Goal: Information Seeking & Learning: Learn about a topic

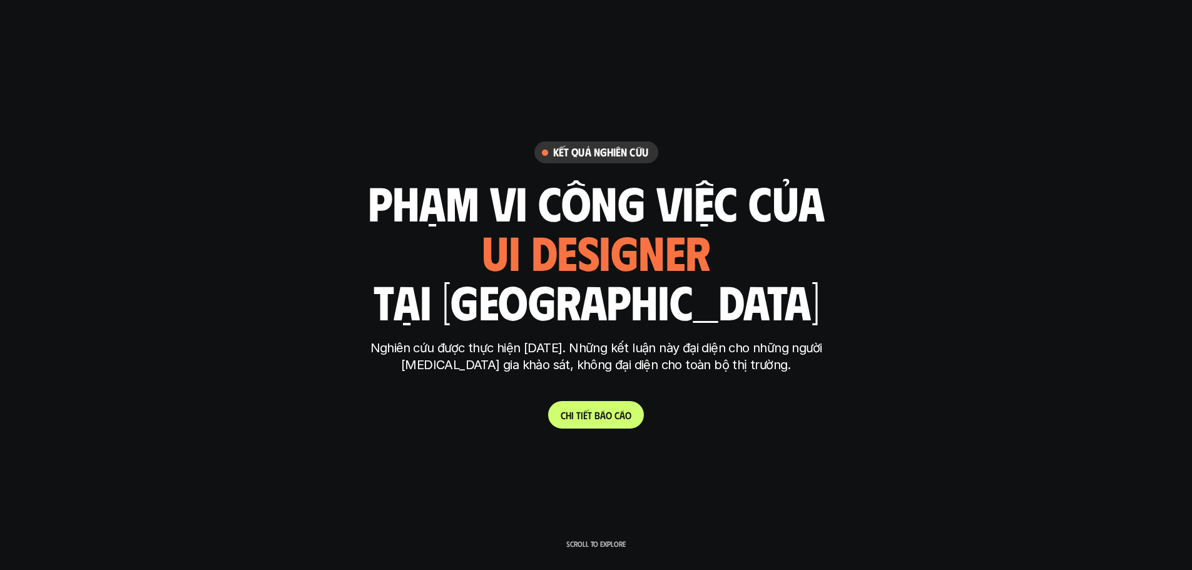
scroll to position [3070, 0]
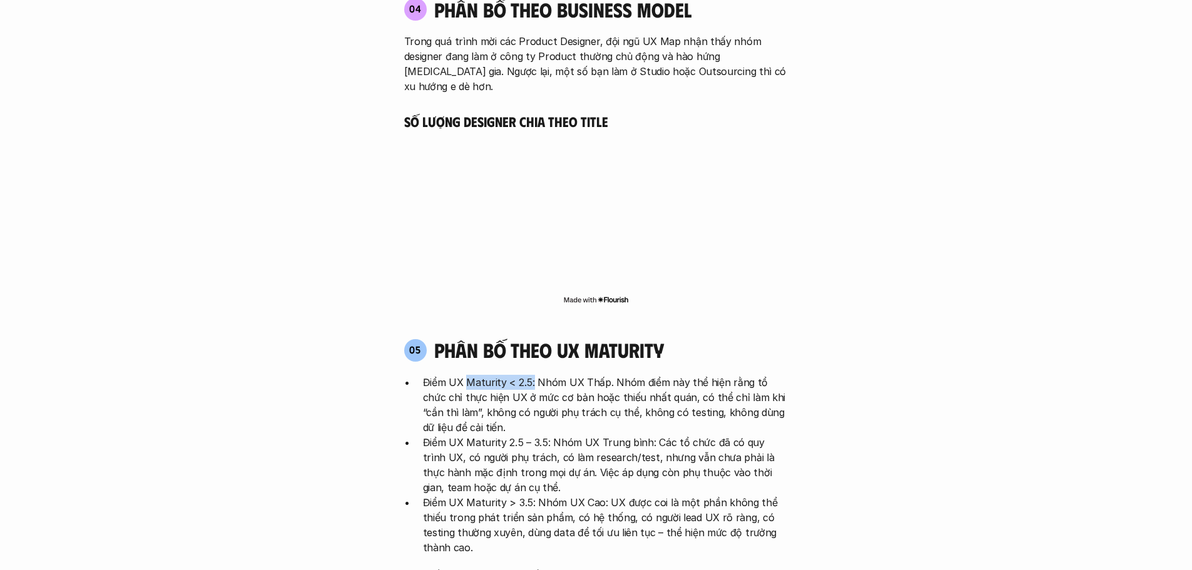
drag, startPoint x: 465, startPoint y: 324, endPoint x: 532, endPoint y: 322, distance: 67.6
click at [532, 375] on p "Điểm UX Maturity < 2.5: Nhóm UX Thấp. Nhóm điểm này thể hiện rằng tổ chức chỉ t…" at bounding box center [605, 405] width 365 height 60
drag, startPoint x: 573, startPoint y: 322, endPoint x: 620, endPoint y: 322, distance: 46.9
click at [620, 375] on p "Điểm UX Maturity < 2.5: Nhóm UX Thấp. Nhóm điểm này thể hiện rằng tổ chức chỉ t…" at bounding box center [605, 405] width 365 height 60
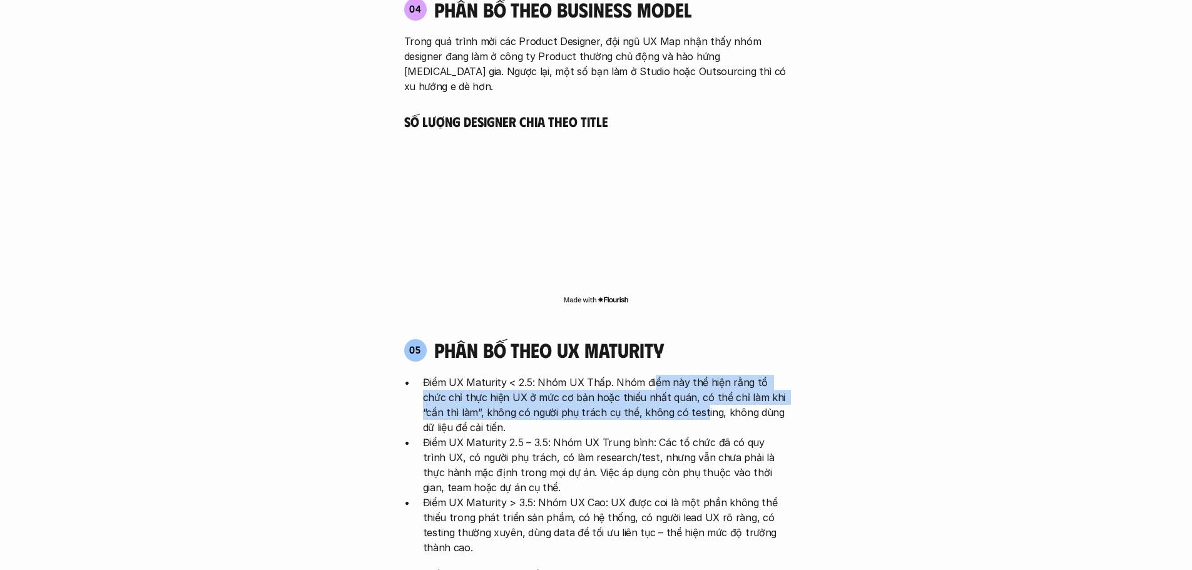
drag, startPoint x: 651, startPoint y: 322, endPoint x: 663, endPoint y: 347, distance: 27.7
click at [663, 375] on p "Điểm UX Maturity < 2.5: Nhóm UX Thấp. Nhóm điểm này thể hiện rằng tổ chức chỉ t…" at bounding box center [605, 405] width 365 height 60
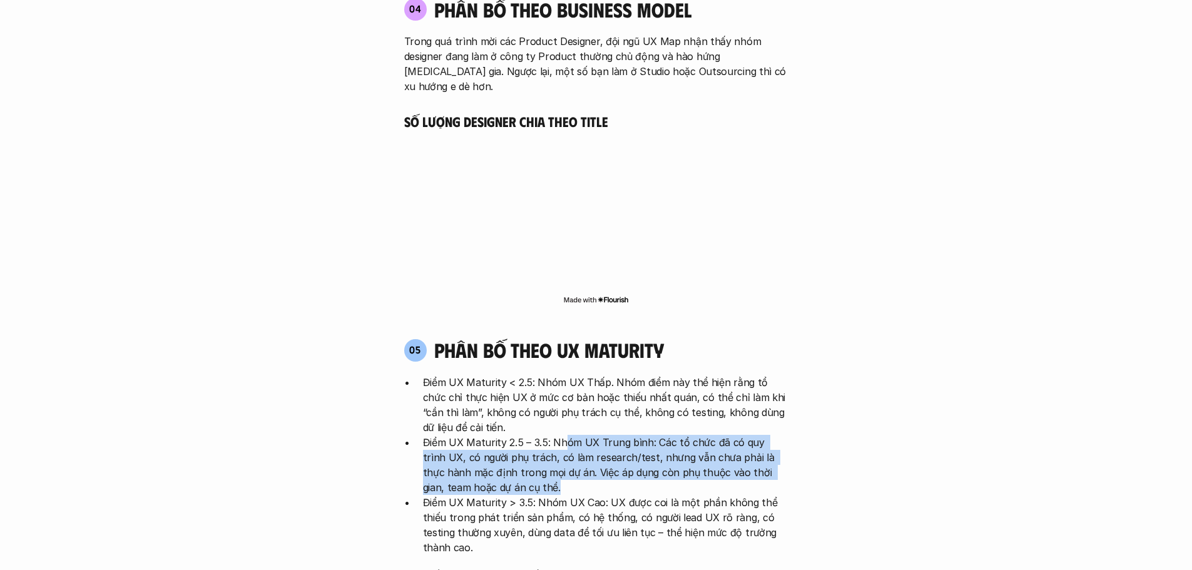
drag, startPoint x: 561, startPoint y: 379, endPoint x: 642, endPoint y: 424, distance: 92.7
click at [642, 435] on p "Điểm UX Maturity 2.5 – 3.5: Nhóm UX Trung bình: Các tổ chức đã có quy trình UX,…" at bounding box center [605, 465] width 365 height 60
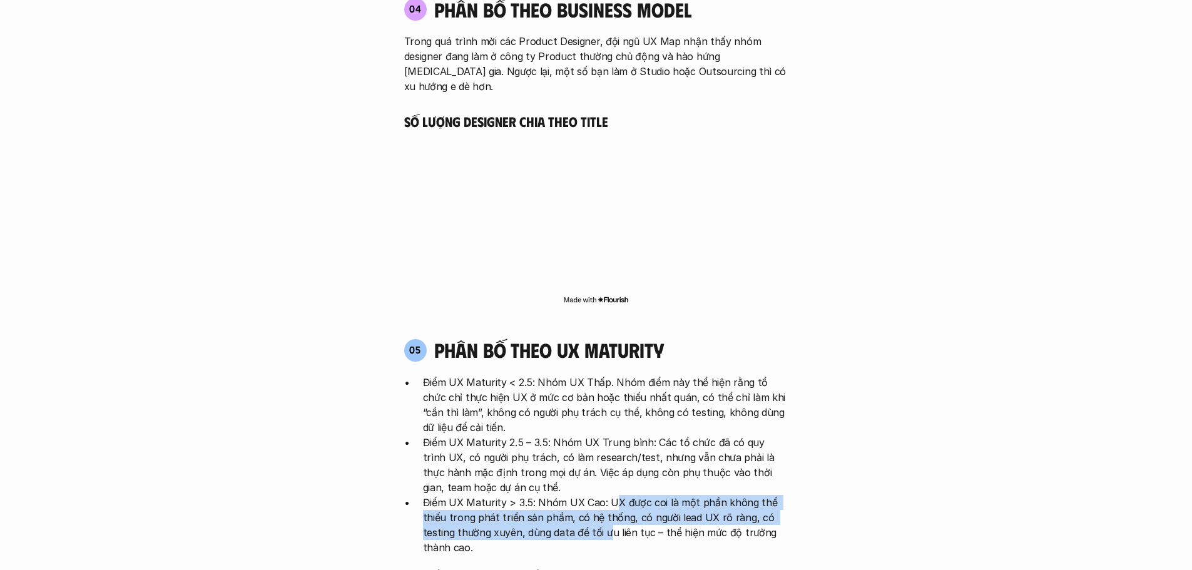
drag, startPoint x: 609, startPoint y: 442, endPoint x: 608, endPoint y: 465, distance: 23.8
click at [608, 495] on p "Điểm UX Maturity > 3.5: Nhóm UX Cao: UX được coi là một phần không thể thiếu tr…" at bounding box center [605, 525] width 365 height 60
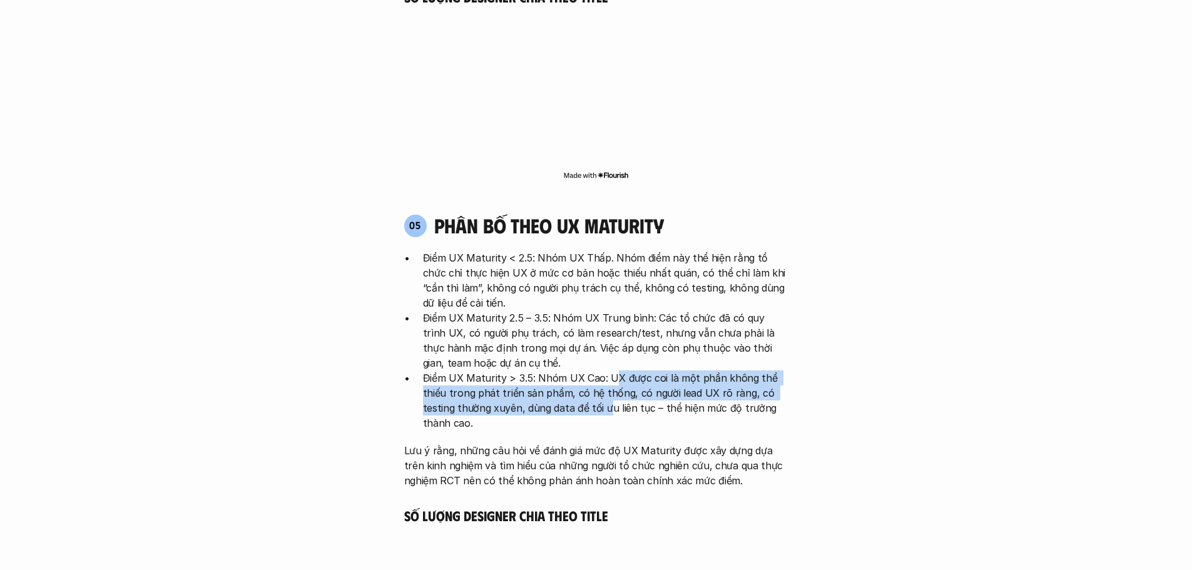
scroll to position [3196, 0]
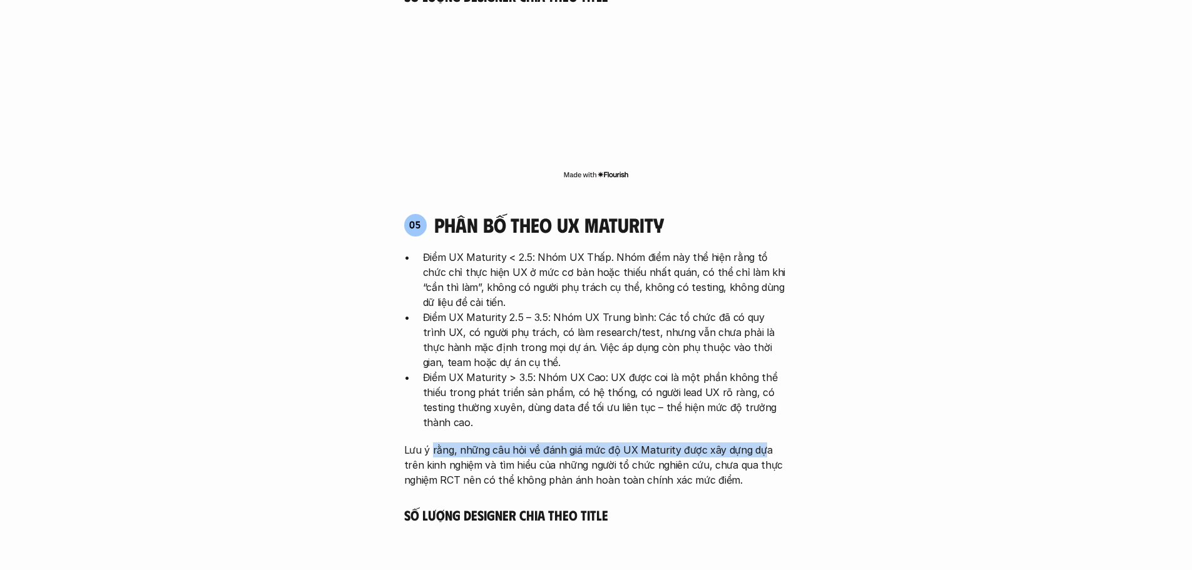
drag, startPoint x: 431, startPoint y: 395, endPoint x: 759, endPoint y: 393, distance: 328.4
click at [759, 442] on p "Lưu ý rằng, những câu hỏi về đánh giá mức độ UX Maturity được xây dựng dựa trên…" at bounding box center [596, 464] width 384 height 45
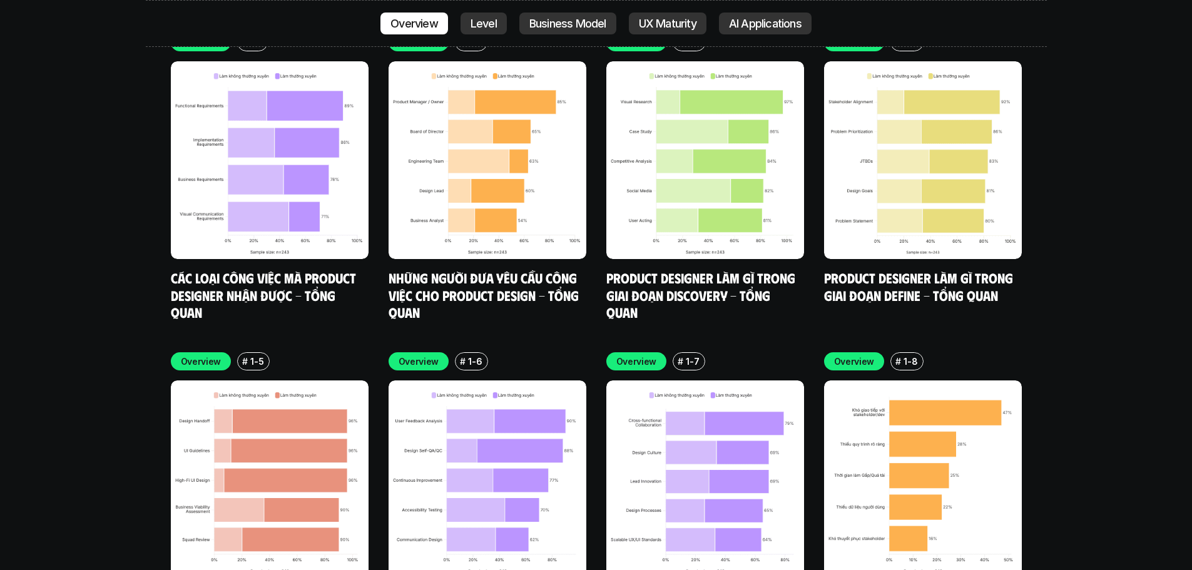
scroll to position [4097, 0]
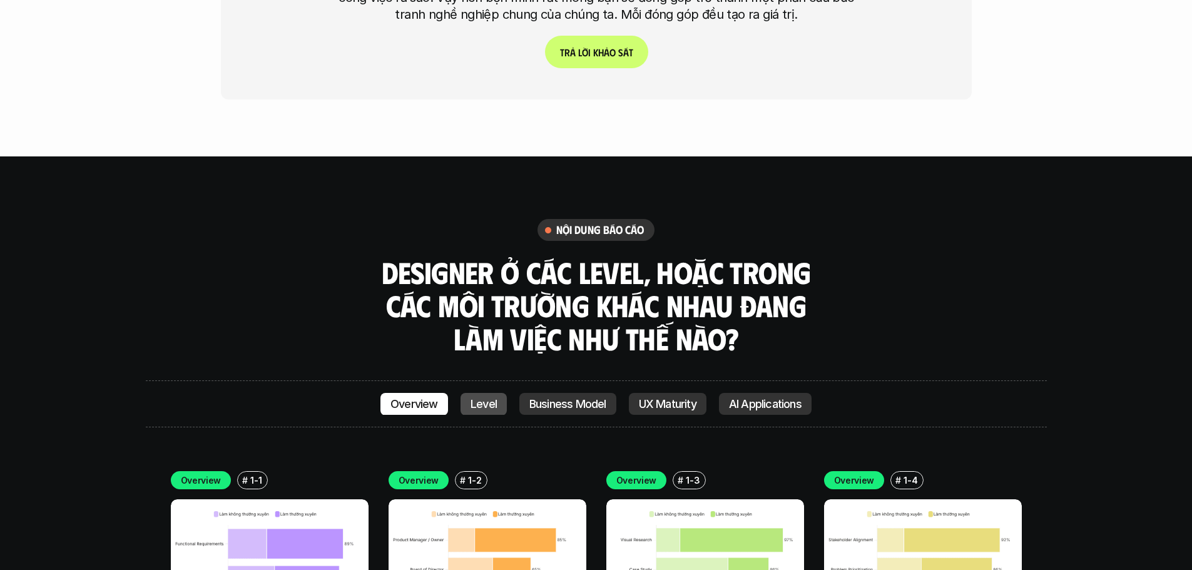
click at [474, 393] on link "Level" at bounding box center [483, 404] width 46 height 23
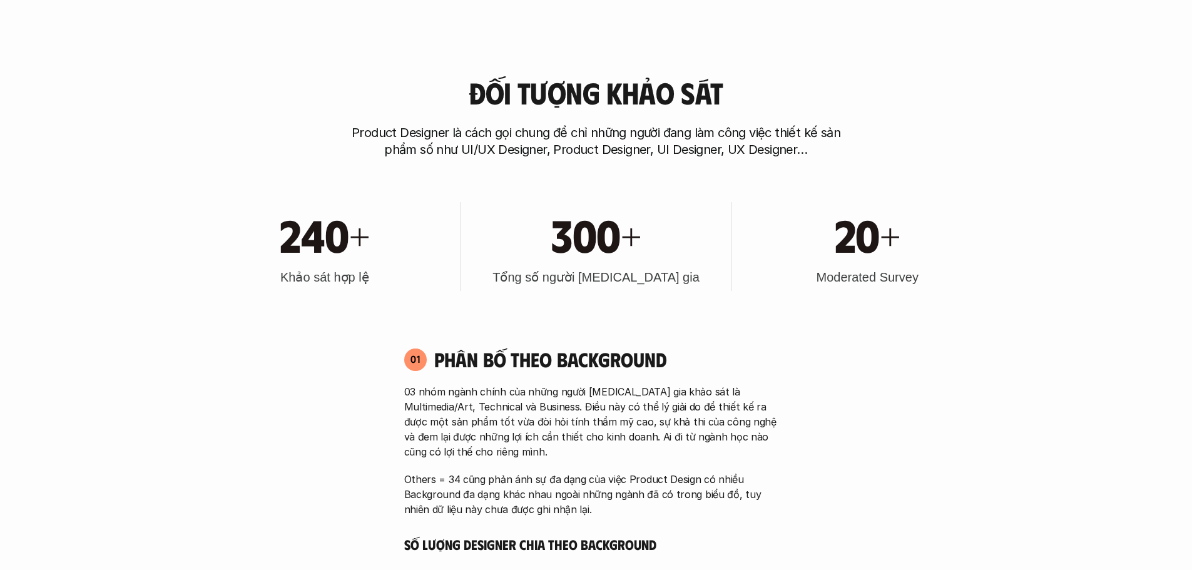
scroll to position [1376, 0]
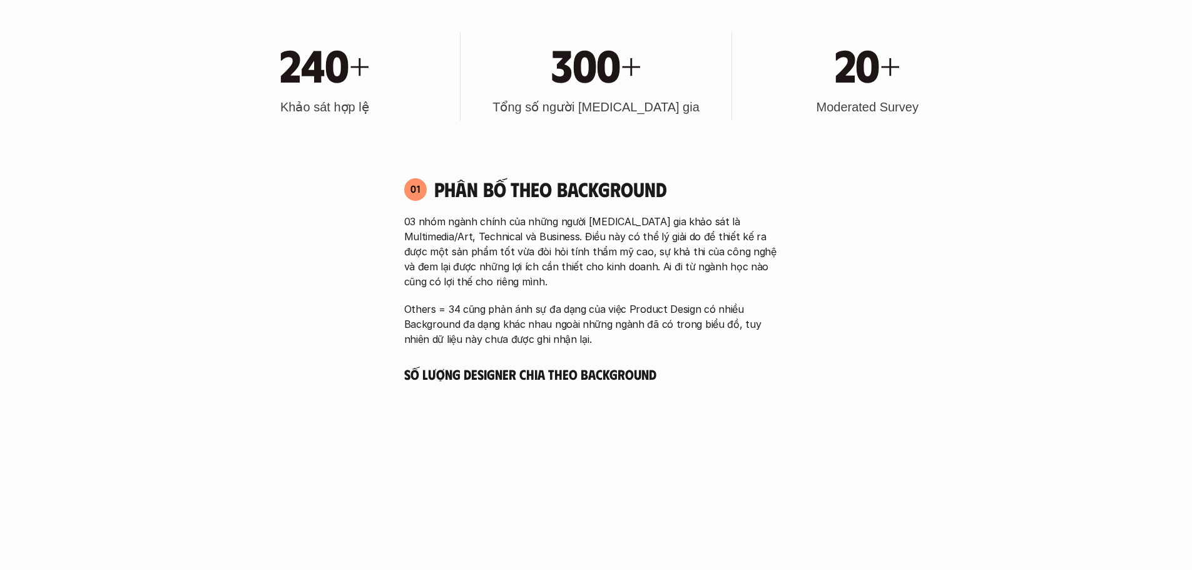
drag, startPoint x: 567, startPoint y: 330, endPoint x: 745, endPoint y: 326, distance: 177.7
click at [745, 326] on p "Others = 34 cũng phản ánh sự đa dạng của việc Product Design có nhiều Backgroun…" at bounding box center [596, 324] width 384 height 45
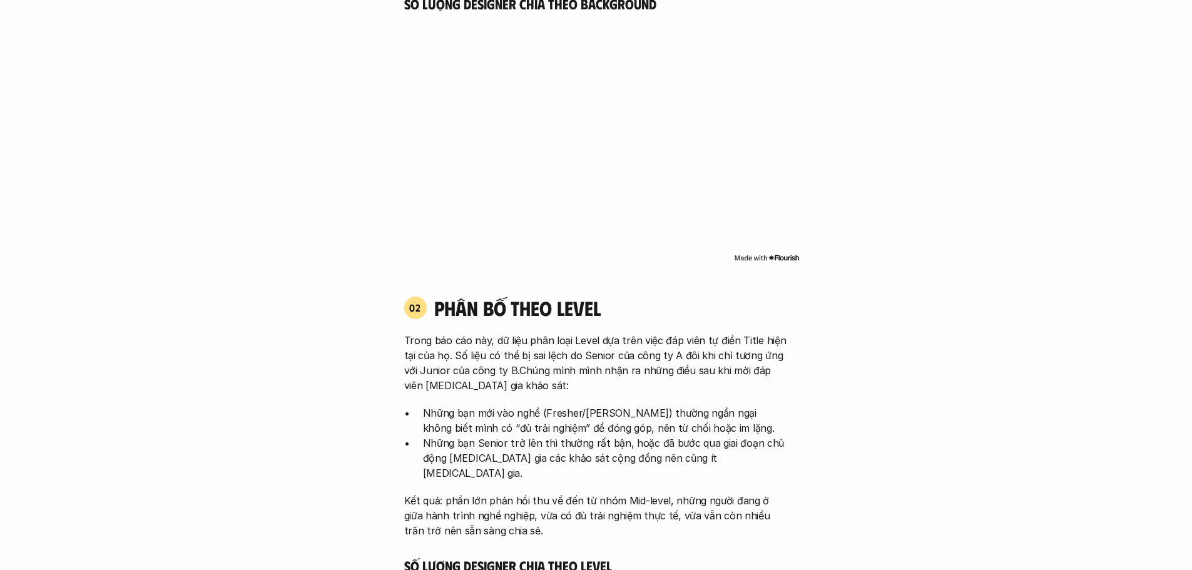
scroll to position [1752, 0]
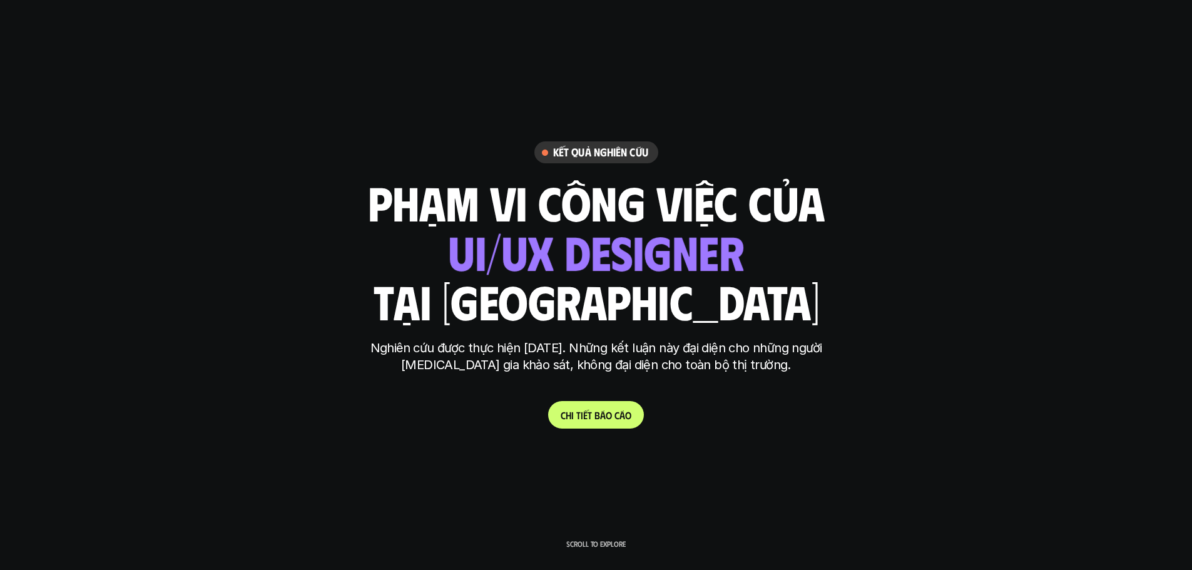
scroll to position [1752, 0]
